Goal: Complete application form

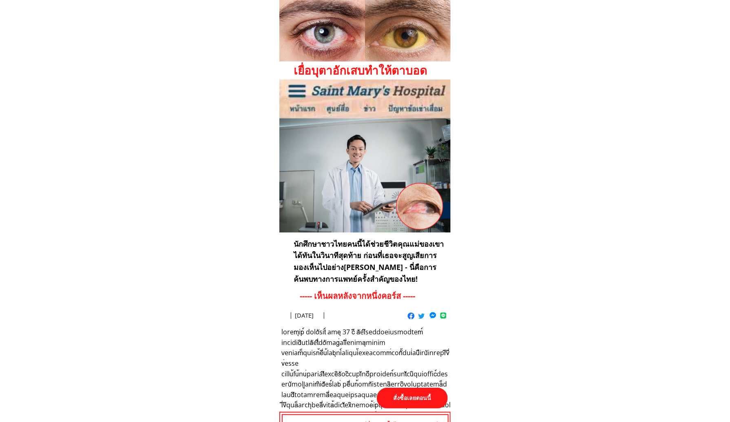
click at [414, 394] on p "สั่งซื้อเลยตอนนี้" at bounding box center [412, 398] width 71 height 21
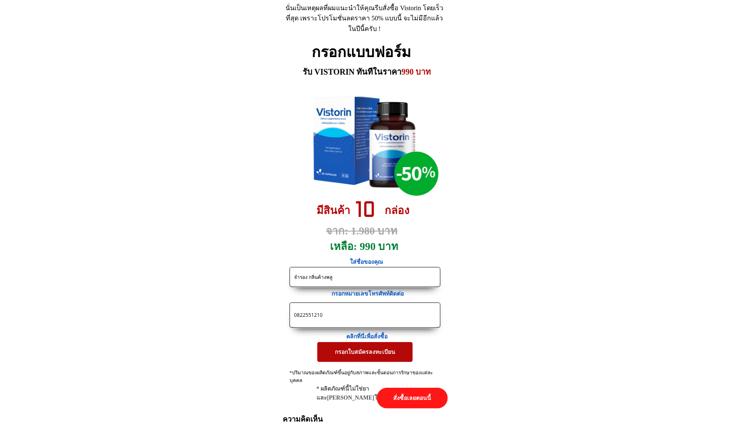
click at [393, 282] on input "จำรอง กลิ่นค้างพลู" at bounding box center [365, 277] width 146 height 19
paste input "ง่า [PERSON_NAME]"
type input "[PERSON_NAME][PERSON_NAME]"
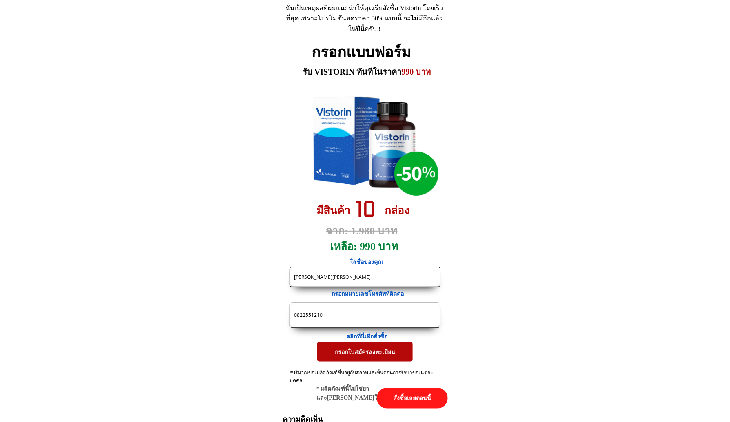
click at [387, 314] on input "0822551210" at bounding box center [365, 315] width 146 height 24
paste input "66599852"
type input "0866599852"
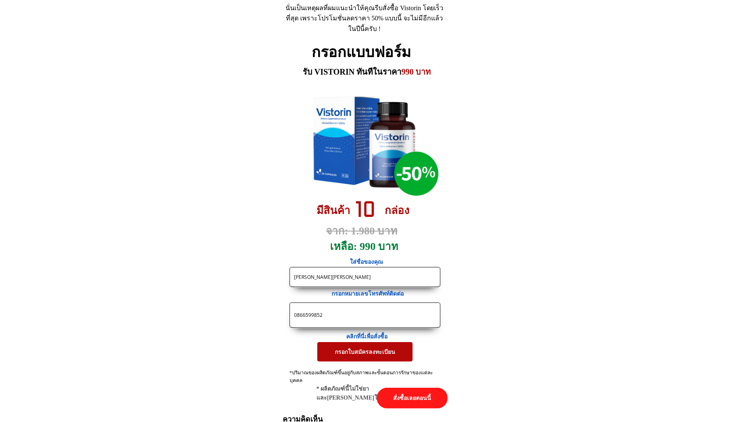
click at [371, 271] on input "[PERSON_NAME][PERSON_NAME]" at bounding box center [365, 277] width 146 height 19
paste input "46 หมู่ที่ 4 บ้านสันบุญเรือง ต.ปงยางคก [PERSON_NAME] จ.ลำปาง 52190 [GEOGRAPHIC_…"
type input "[PERSON_NAME][PERSON_NAME] 46 หมู่ที่ 4 บ้านสันบุญเรือง ต.ปงยางคก [PERSON_NAME]…"
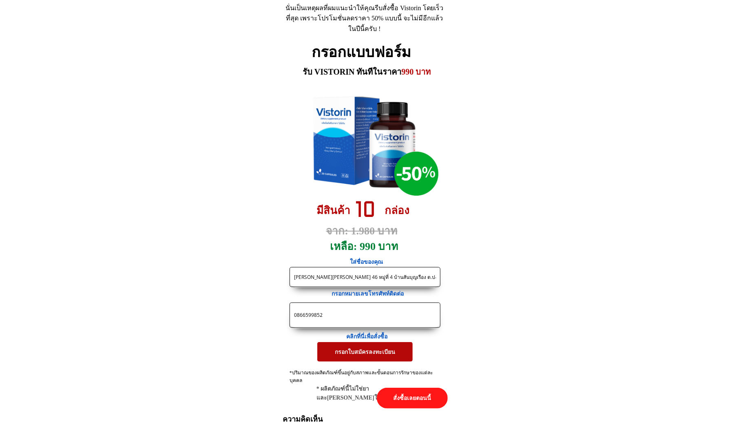
click at [385, 353] on p "กรอกใบสมัครลงทะเบียน" at bounding box center [364, 352] width 95 height 20
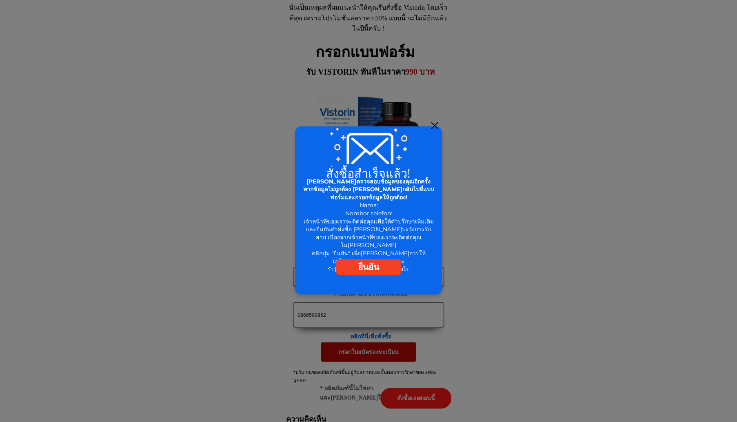
click at [434, 124] on div at bounding box center [434, 125] width 7 height 7
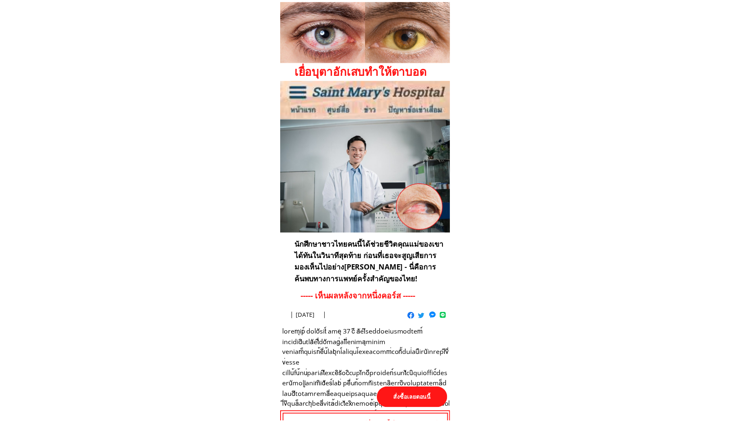
scroll to position [3764, 0]
